Goal: Task Accomplishment & Management: Manage account settings

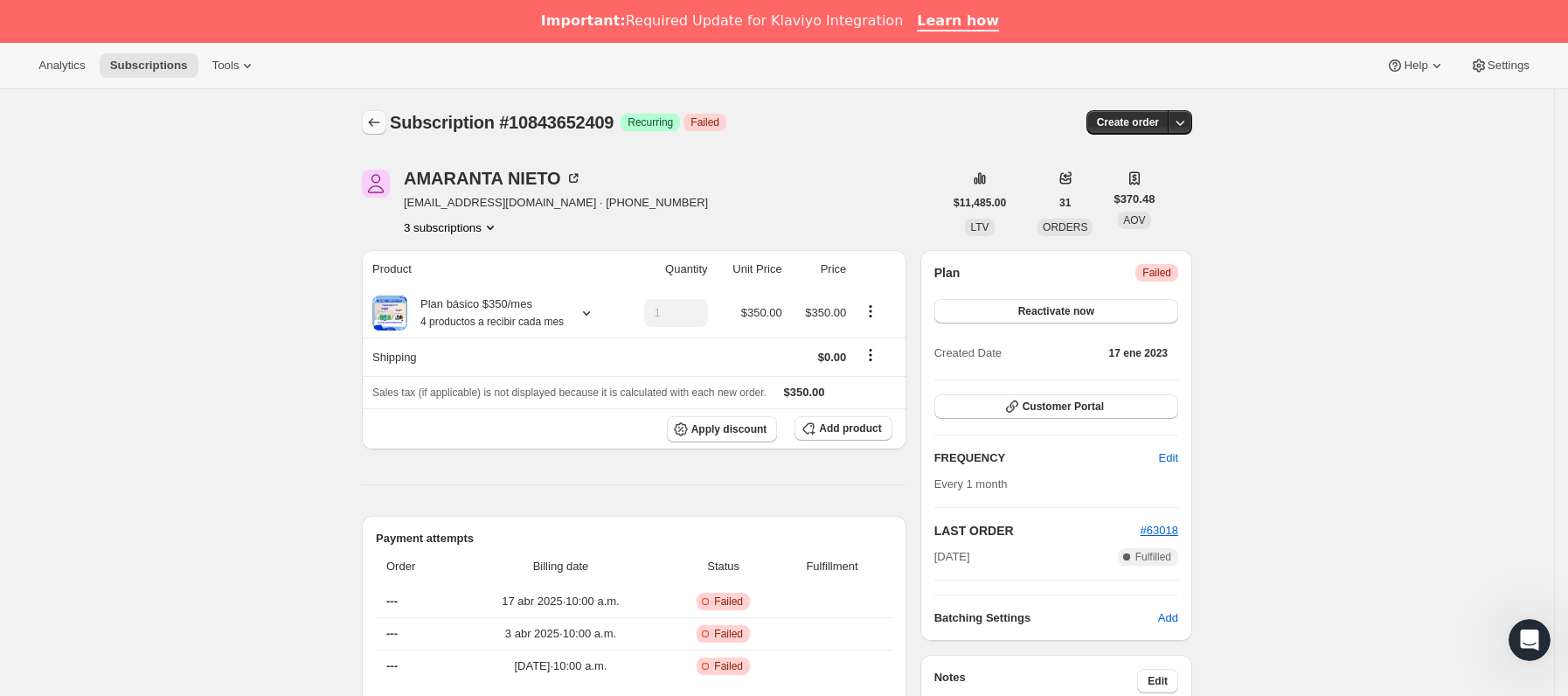
click at [375, 112] on button "Subscriptions" at bounding box center [374, 122] width 25 height 25
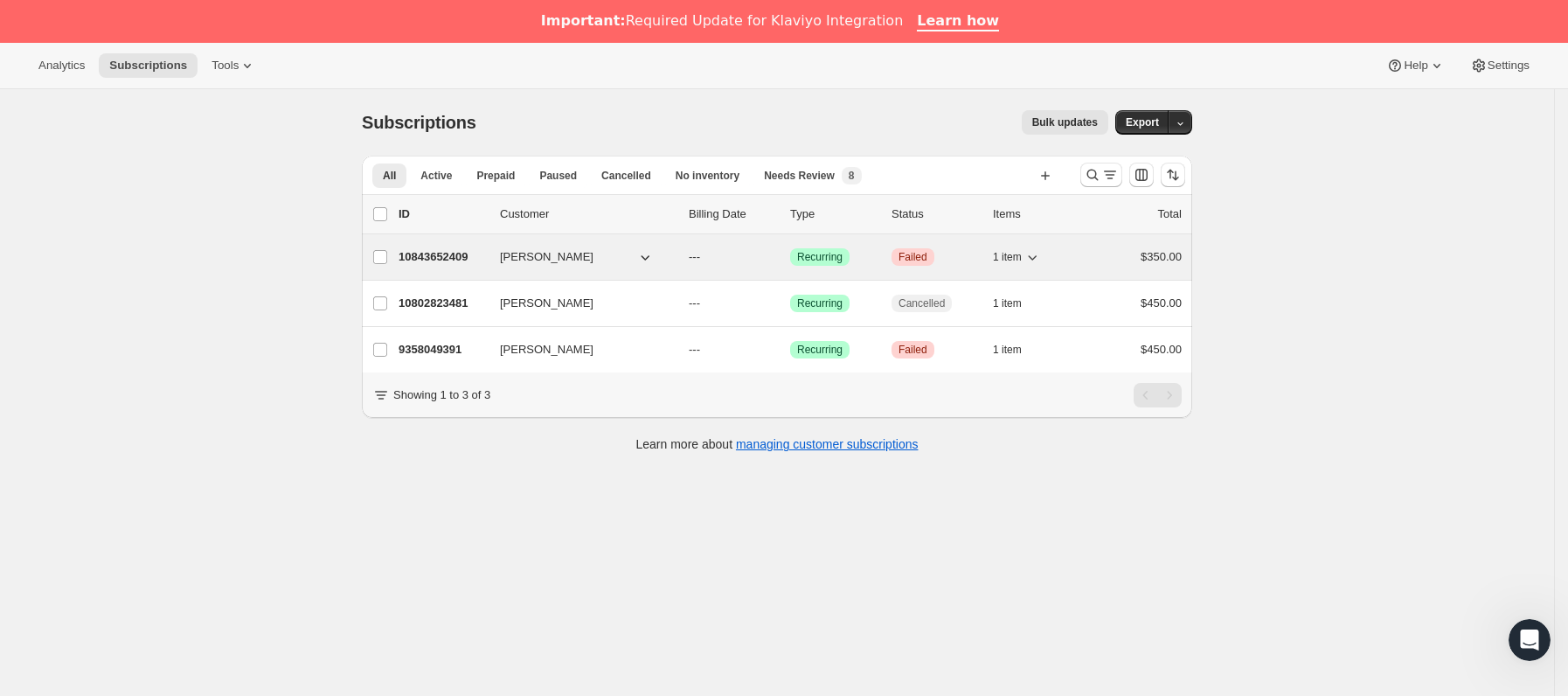
click at [504, 248] on div "10843652409 [PERSON_NAME] --- Logrado Recurring Crítico Failed 1 item $350.00" at bounding box center [790, 256] width 783 height 25
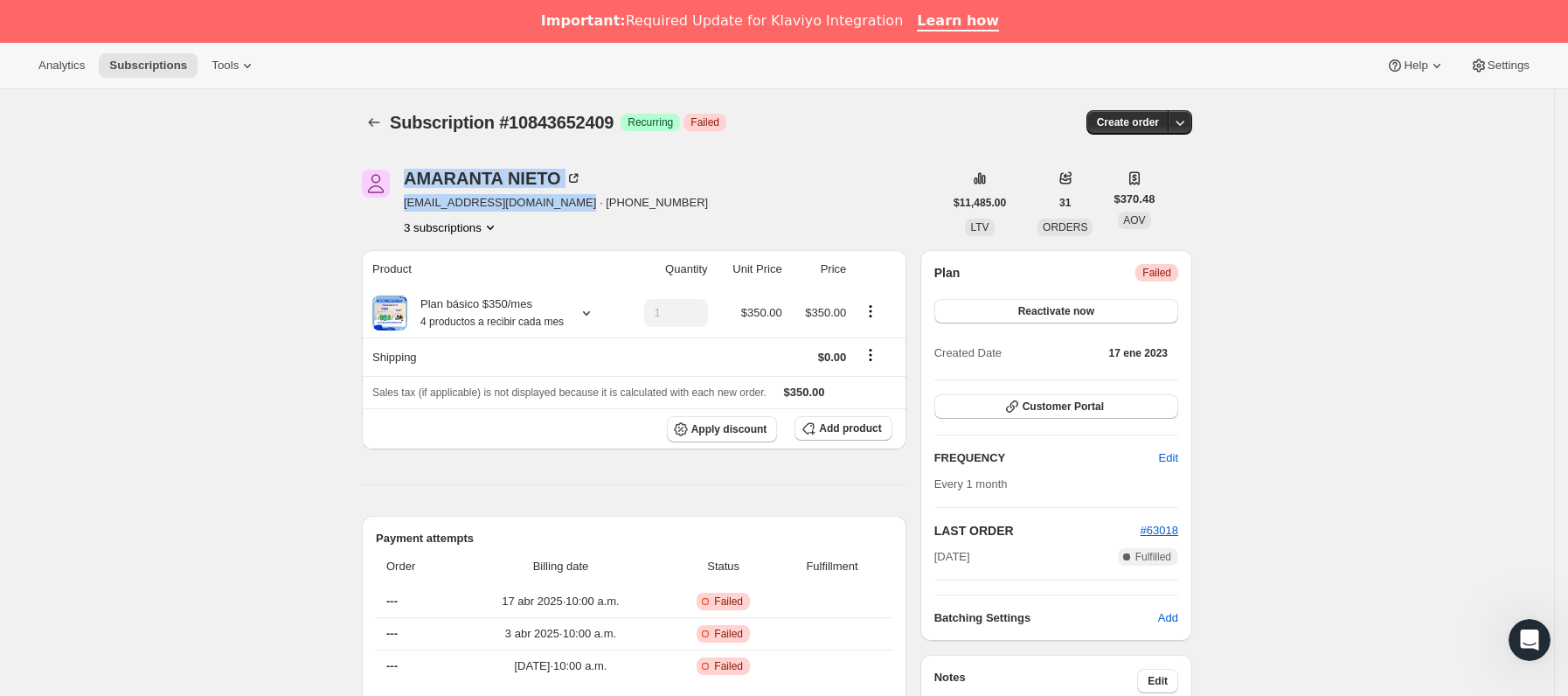
drag, startPoint x: 399, startPoint y: 204, endPoint x: 565, endPoint y: 202, distance: 166.0
click at [565, 202] on div "[PERSON_NAME] [EMAIL_ADDRESS][DOMAIN_NAME] · [PHONE_NUMBER] 3 subscriptions" at bounding box center [653, 202] width 582 height 66
drag, startPoint x: 558, startPoint y: 198, endPoint x: 407, endPoint y: 211, distance: 151.6
click at [407, 211] on div "[PERSON_NAME] [EMAIL_ADDRESS][DOMAIN_NAME] · [PHONE_NUMBER] 3 subscriptions" at bounding box center [653, 202] width 582 height 66
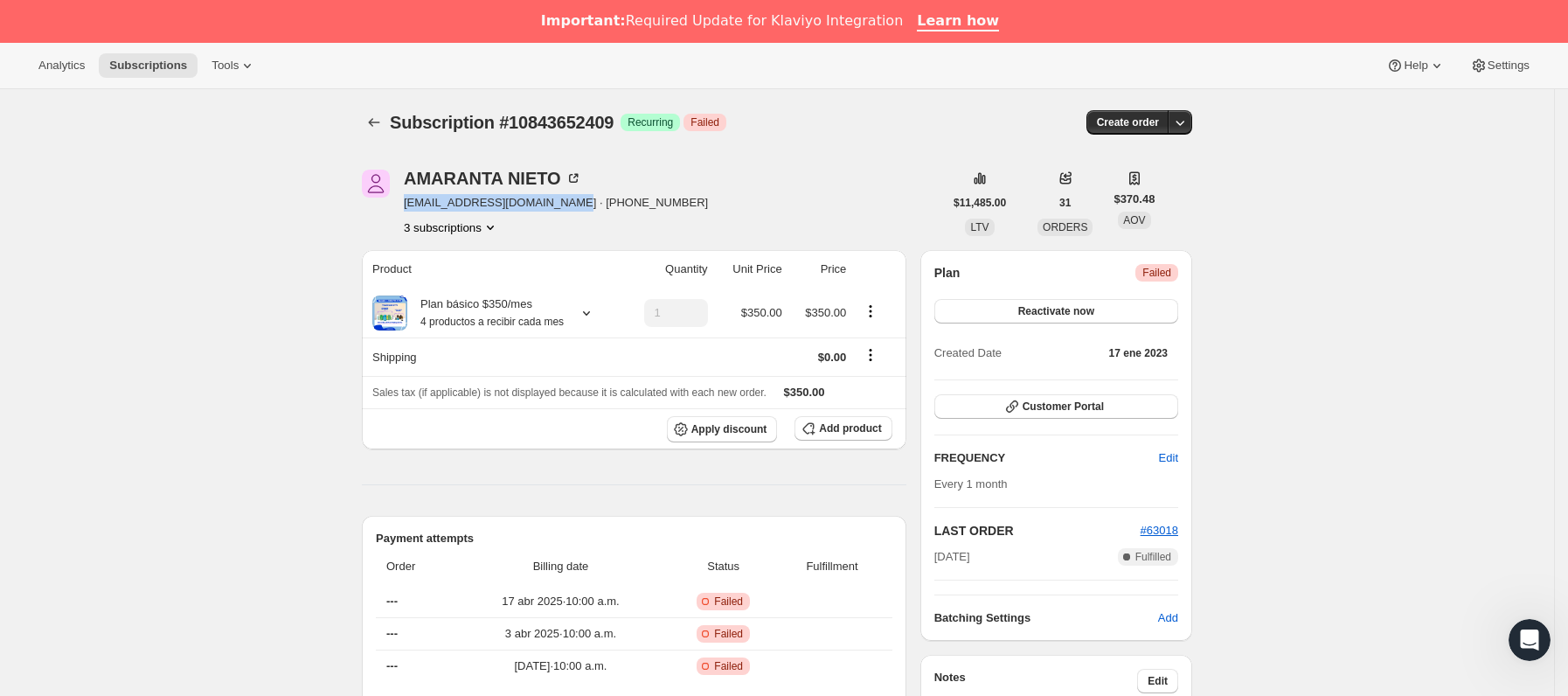
copy span "[EMAIL_ADDRESS][DOMAIN_NAME]"
click at [383, 127] on icon "Subscriptions" at bounding box center [375, 122] width 18 height 18
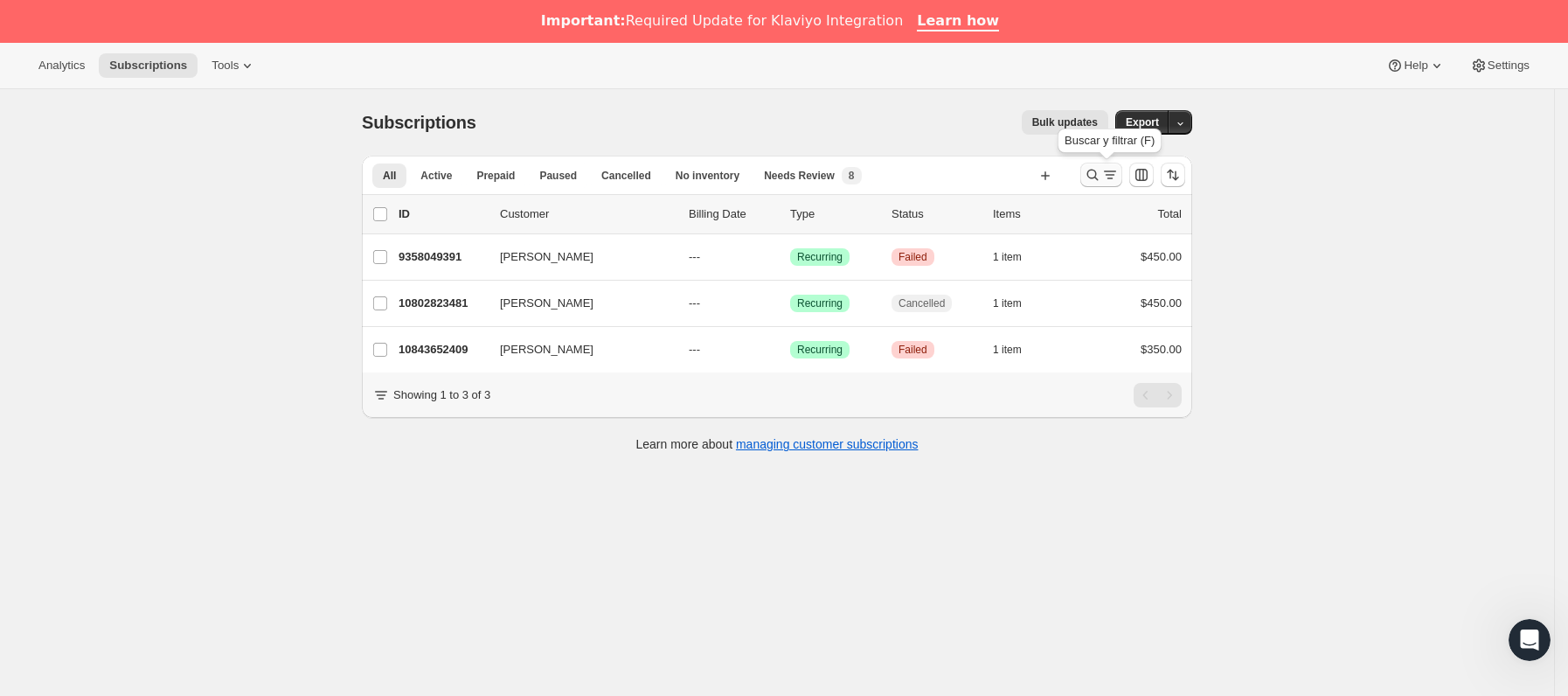
click at [1099, 174] on icon "Buscar y filtrar resultados" at bounding box center [1093, 174] width 18 height 18
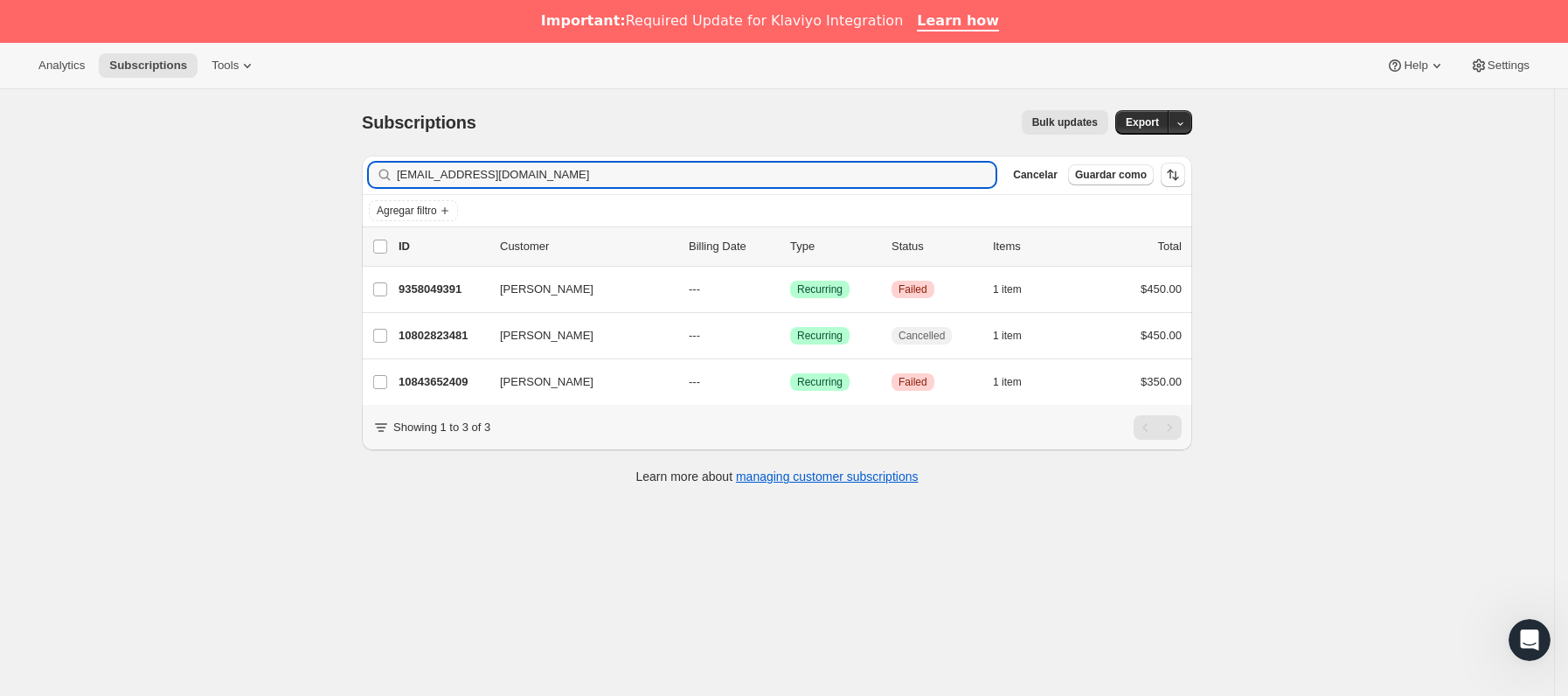
drag, startPoint x: 627, startPoint y: 173, endPoint x: 142, endPoint y: 173, distance: 485.0
click at [142, 172] on div "Subscriptions. Esta página está lista Subscriptions Bulk updates Más acciones B…" at bounding box center [777, 437] width 1554 height 696
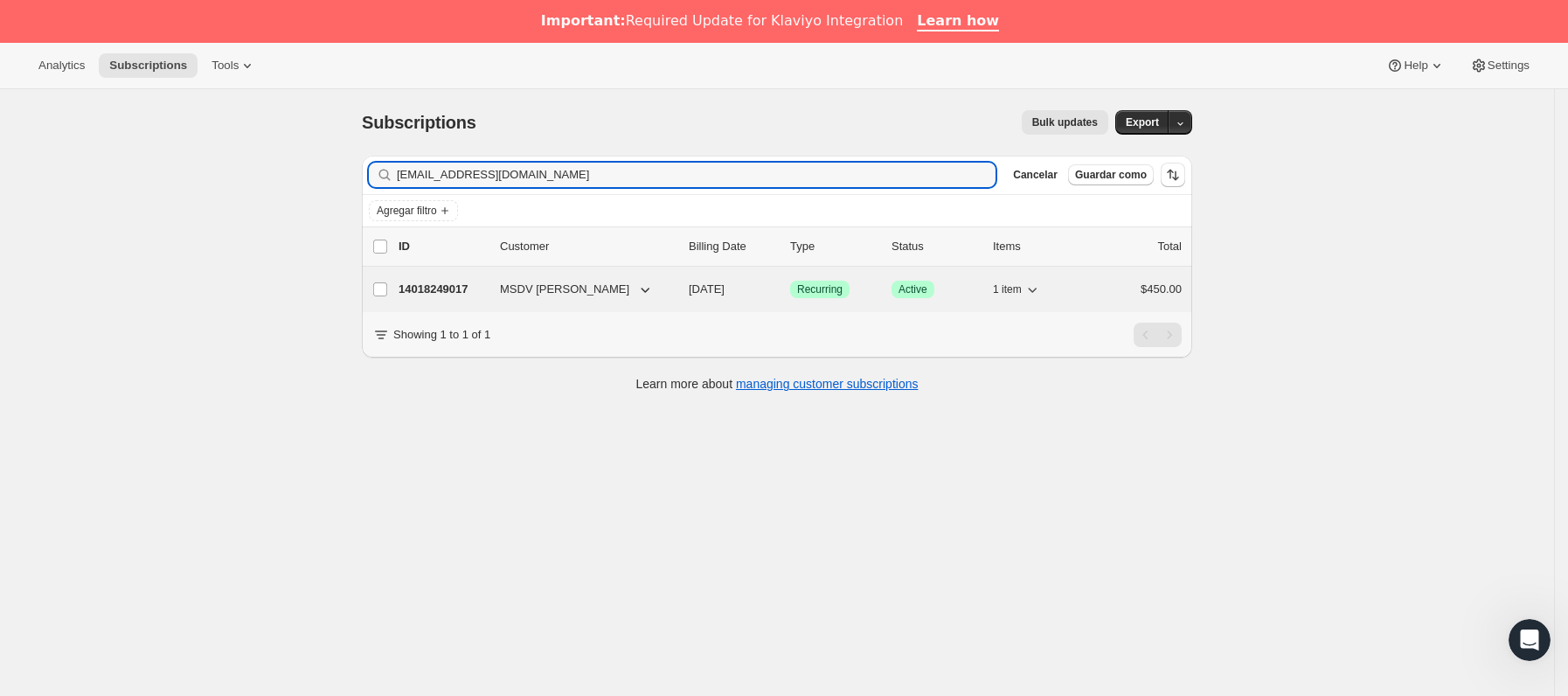
type input "[EMAIL_ADDRESS][DOMAIN_NAME]"
click at [482, 301] on div "14018249017 MSDV [PERSON_NAME] [DATE] Logrado Recurring Logrado Active 1 item $…" at bounding box center [790, 289] width 783 height 25
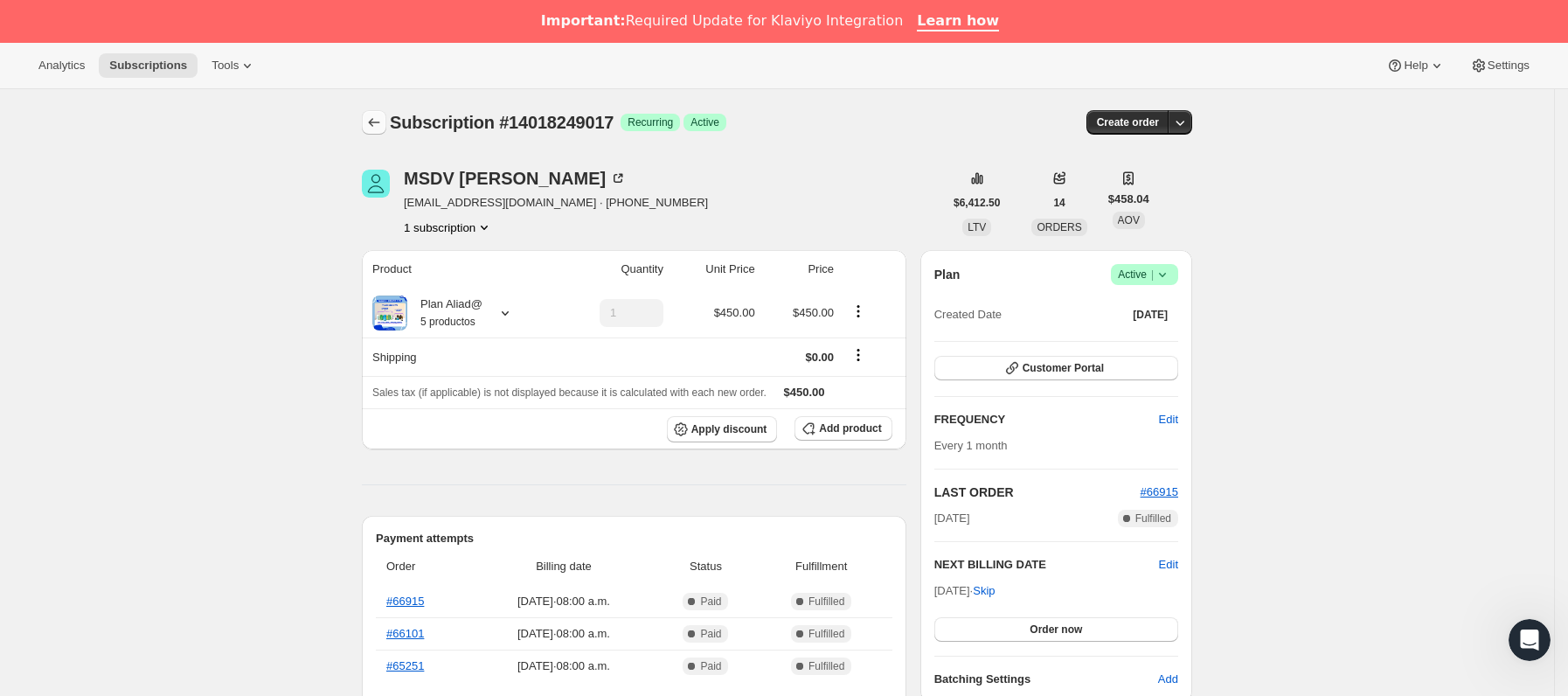
click at [381, 118] on icon "Subscriptions" at bounding box center [375, 122] width 18 height 18
